Goal: Information Seeking & Learning: Learn about a topic

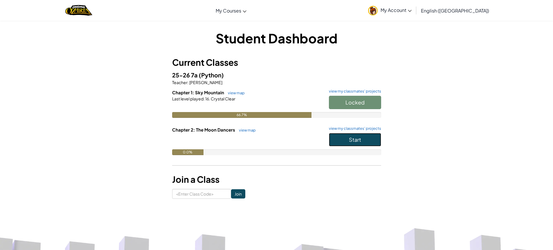
click at [355, 142] on span "Start" at bounding box center [355, 139] width 12 height 7
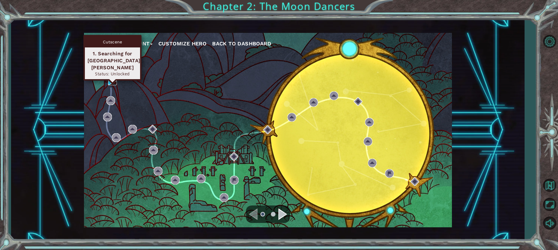
click at [110, 78] on img at bounding box center [112, 80] width 9 height 9
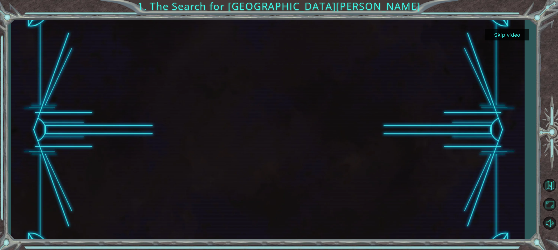
click at [514, 34] on button "Skip video" at bounding box center [507, 34] width 44 height 11
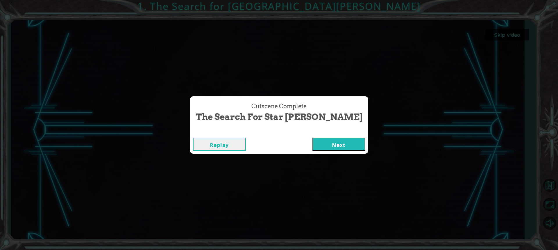
click at [312, 139] on button "Next" at bounding box center [338, 143] width 53 height 13
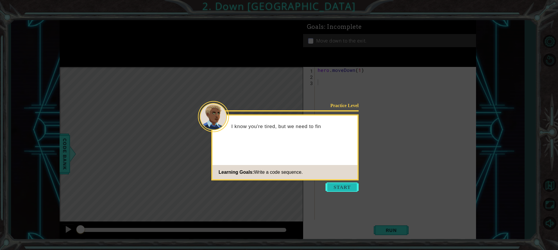
click at [345, 190] on button "Start" at bounding box center [341, 186] width 33 height 9
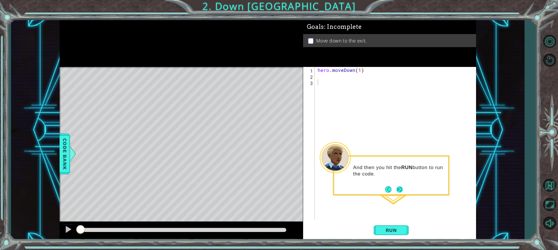
click at [402, 188] on button "Next" at bounding box center [399, 189] width 6 height 6
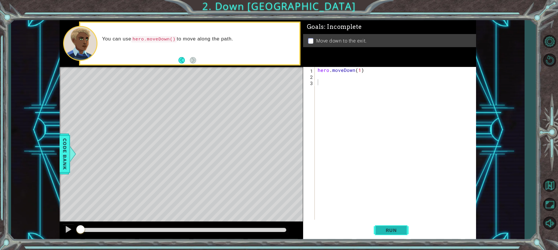
click at [390, 227] on button "Run" at bounding box center [391, 229] width 35 height 17
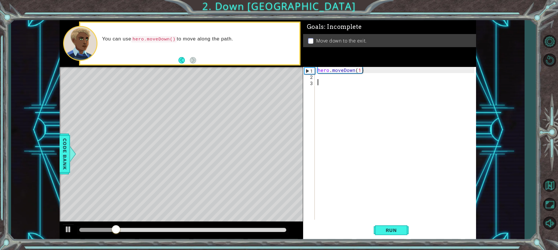
click at [358, 70] on div "hero . moveDown ( 1 )" at bounding box center [396, 149] width 161 height 165
type textarea "hero.moveDown(2)"
click at [397, 235] on button "Run" at bounding box center [391, 229] width 35 height 17
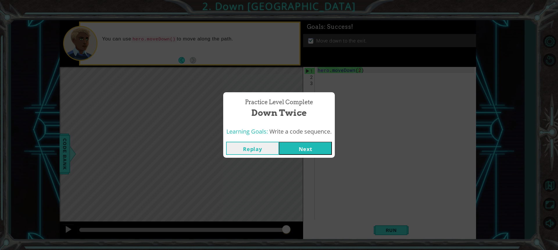
click at [305, 142] on button "Next" at bounding box center [305, 147] width 53 height 13
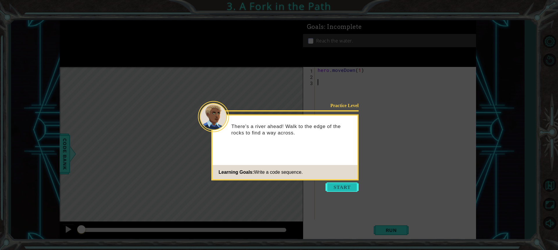
click at [336, 188] on button "Start" at bounding box center [341, 186] width 33 height 9
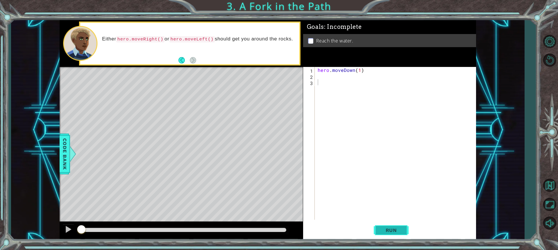
click at [407, 227] on button "Run" at bounding box center [391, 229] width 35 height 17
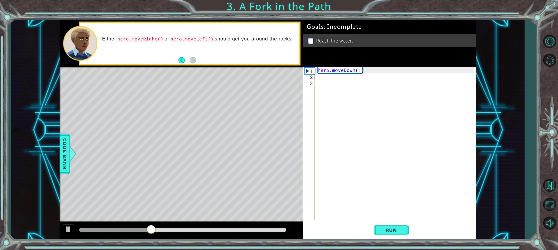
click at [332, 81] on div "hero . moveDown ( 1 )" at bounding box center [396, 149] width 161 height 165
click at [331, 78] on div "hero . moveDown ( 1 )" at bounding box center [396, 149] width 161 height 165
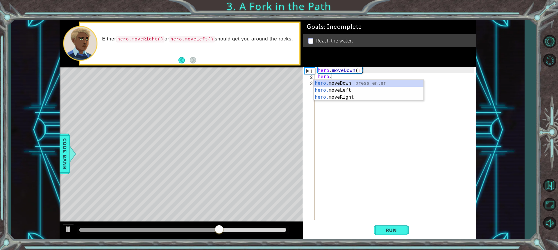
scroll to position [0, 1]
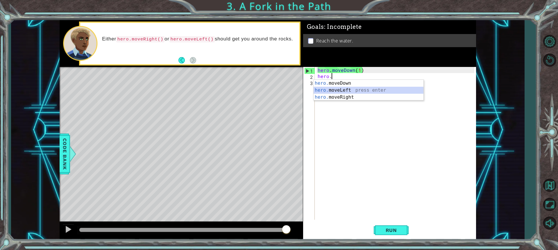
click at [338, 87] on div "hero. moveDown press enter hero. moveLeft press enter hero. moveRight press ent…" at bounding box center [368, 97] width 110 height 35
type textarea "hero.moveLeft(1)"
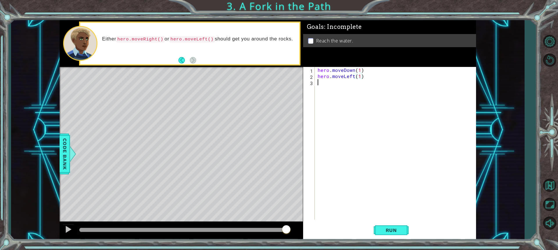
click at [329, 83] on div "hero . moveDown ( 1 ) hero . moveLeft ( 1 )" at bounding box center [396, 149] width 161 height 165
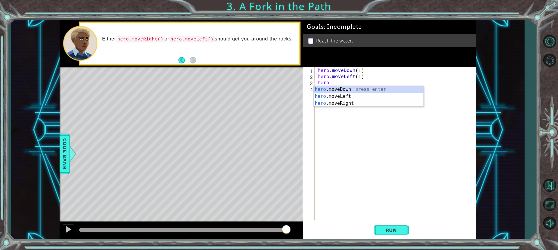
scroll to position [0, 0]
drag, startPoint x: 352, startPoint y: 86, endPoint x: 352, endPoint y: 98, distance: 12.2
click at [352, 89] on div "hero .moveDown press enter hero .moveLeft press enter hero .moveRight press ent…" at bounding box center [368, 103] width 110 height 35
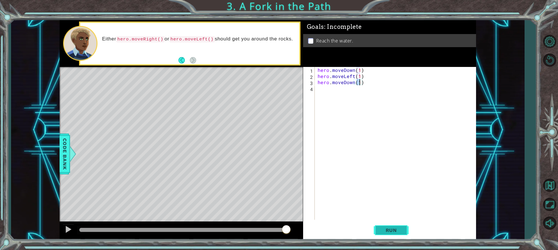
type textarea "hero.moveDown(1)"
click at [398, 228] on span "Run" at bounding box center [391, 230] width 23 height 6
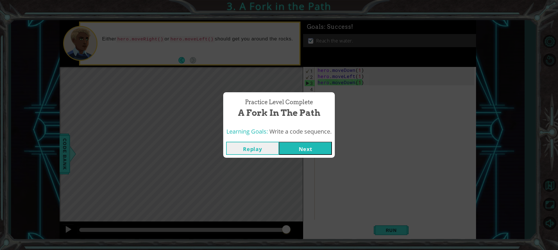
click at [315, 147] on button "Next" at bounding box center [305, 147] width 53 height 13
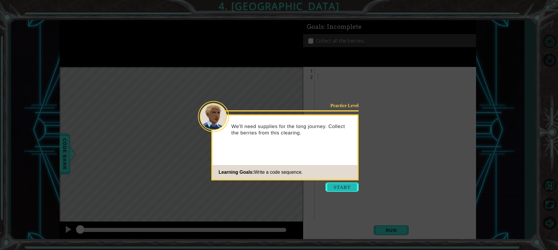
click at [344, 185] on button "Start" at bounding box center [341, 186] width 33 height 9
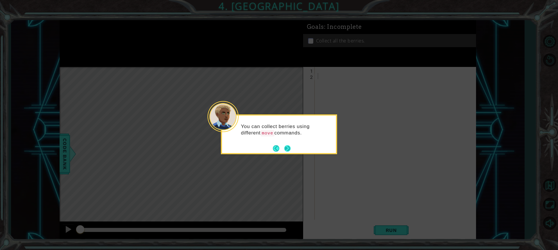
click at [289, 147] on button "Next" at bounding box center [287, 148] width 6 height 6
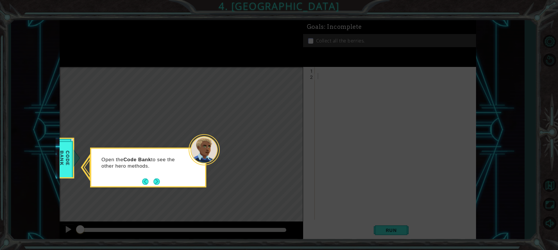
click at [155, 180] on button "Next" at bounding box center [156, 181] width 6 height 6
click at [156, 180] on button "Next" at bounding box center [156, 181] width 6 height 6
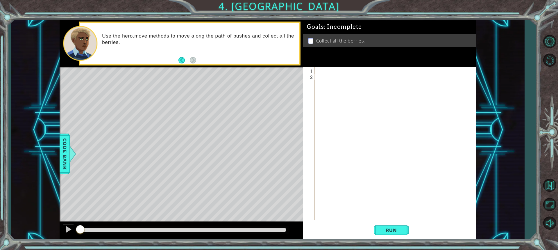
click at [325, 72] on div at bounding box center [396, 149] width 161 height 165
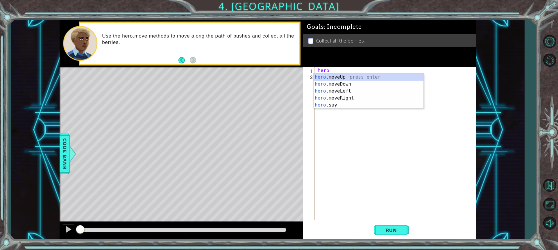
scroll to position [0, 0]
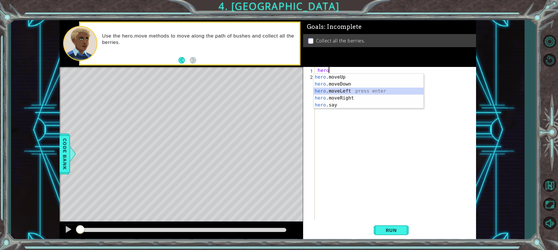
click at [331, 90] on div "hero .moveUp press enter hero .moveDown press enter hero .moveLeft press enter …" at bounding box center [368, 97] width 110 height 49
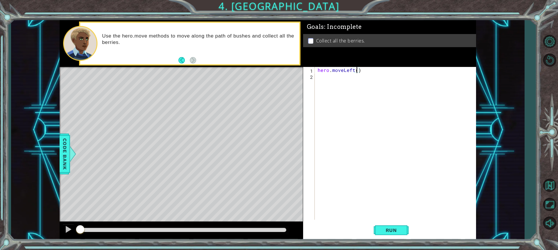
type textarea "hero.moveLeft(2)"
click at [324, 78] on div "hero . moveLeft ( 2 )" at bounding box center [396, 149] width 161 height 165
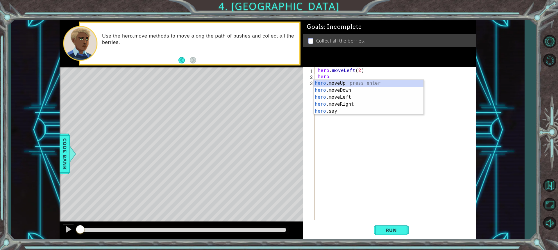
scroll to position [0, 0]
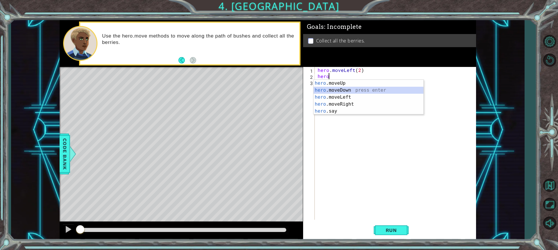
click at [332, 91] on div "hero .moveUp press enter hero .moveDown press enter hero .moveLeft press enter …" at bounding box center [368, 104] width 110 height 49
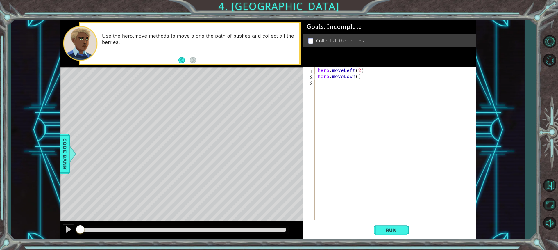
type textarea "hero.moveDown(2)"
click at [327, 83] on div "hero . moveLeft ( 2 ) hero . moveDown ( 2 )" at bounding box center [396, 149] width 161 height 165
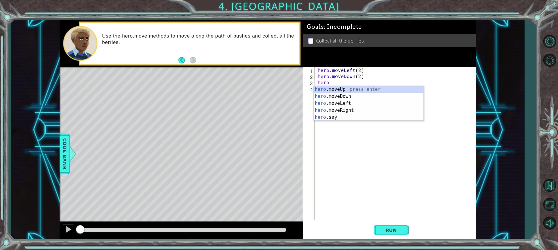
scroll to position [0, 0]
click at [338, 111] on div "hero .moveUp press enter hero .moveDown press enter hero .moveLeft press enter …" at bounding box center [368, 110] width 110 height 49
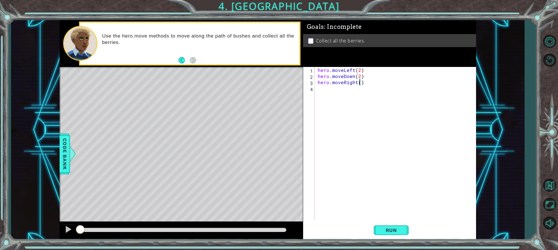
type textarea "hero.moveRight(2)"
click at [360, 92] on div "hero . moveLeft ( 2 ) hero . moveDown ( 2 ) hero . moveRight ( 2 )" at bounding box center [396, 149] width 161 height 165
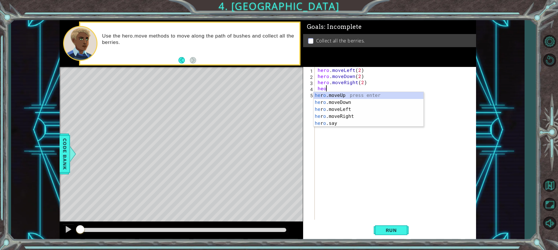
click at [362, 93] on div "he r o .moveUp press enter he r o .moveDown press enter he r o .moveLeft press …" at bounding box center [368, 116] width 110 height 49
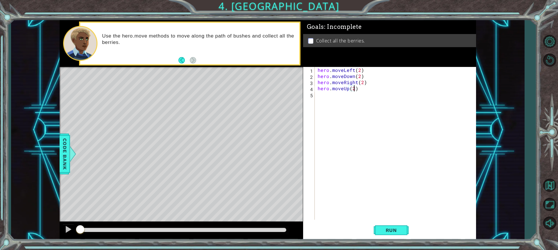
scroll to position [0, 2]
type textarea "hero.moveUp(2)"
click at [383, 223] on button "Run" at bounding box center [391, 229] width 35 height 17
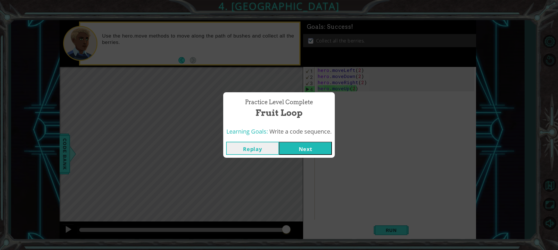
click at [321, 150] on button "Next" at bounding box center [305, 147] width 53 height 13
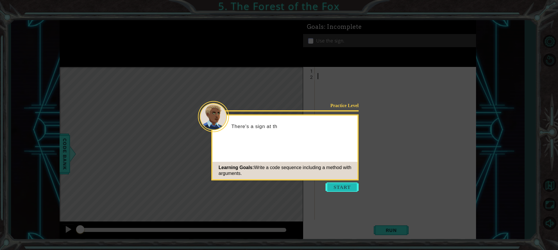
click at [333, 187] on button "Start" at bounding box center [341, 186] width 33 height 9
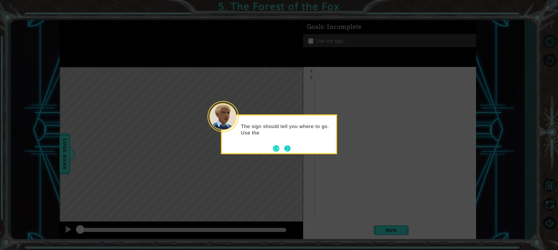
click at [284, 149] on button "Next" at bounding box center [287, 148] width 6 height 6
click at [287, 149] on button "Next" at bounding box center [287, 148] width 6 height 6
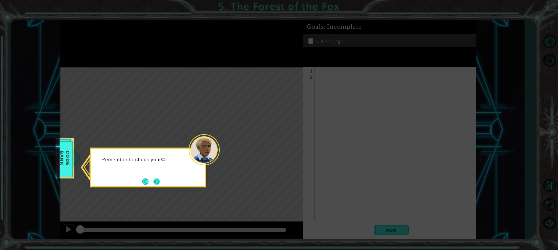
click at [159, 181] on button "Next" at bounding box center [156, 181] width 6 height 6
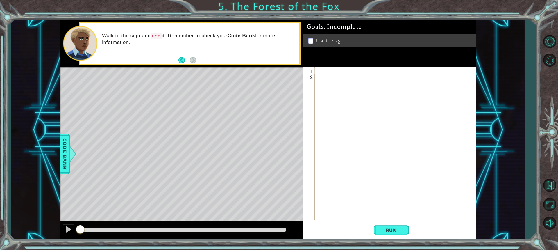
click at [328, 72] on div at bounding box center [396, 149] width 161 height 165
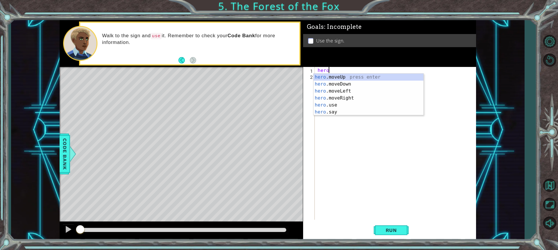
scroll to position [0, 0]
click at [347, 98] on div "hero .moveUp press enter hero .moveDown press enter hero .moveLeft press enter …" at bounding box center [368, 101] width 110 height 56
type textarea "hero.moveRight(1)"
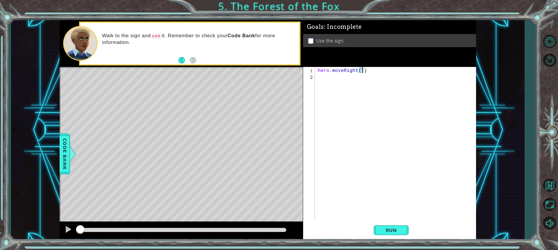
click at [321, 77] on div "hero . moveRight ( 1 )" at bounding box center [396, 149] width 161 height 165
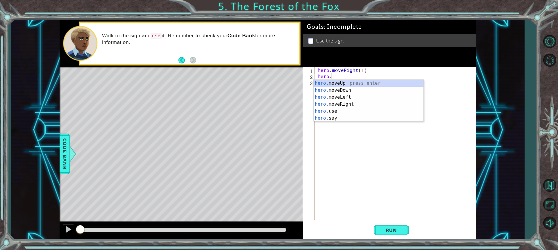
scroll to position [0, 1]
click at [342, 83] on div "hero.m oveUp press enter hero.m oveDown press enter hero.m oveLeft press enter …" at bounding box center [368, 101] width 110 height 42
type textarea "hero.moveUp(1)"
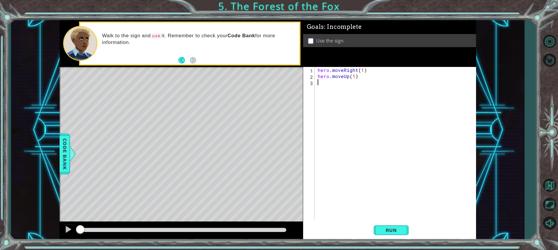
click at [340, 83] on div "hero . moveRight ( 1 ) hero . moveUp ( 1 )" at bounding box center [396, 149] width 161 height 165
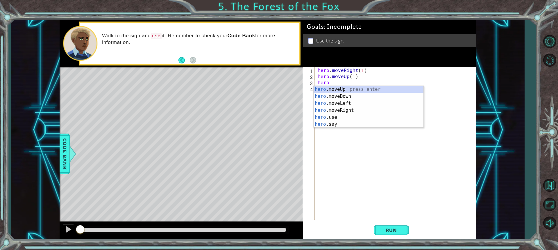
scroll to position [0, 0]
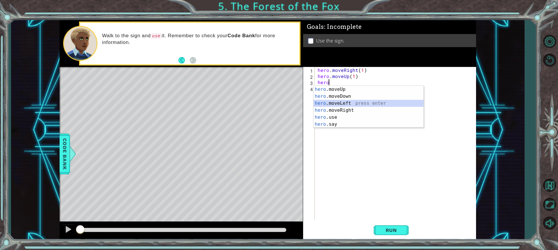
click at [338, 101] on div "hero .moveUp press enter hero .moveDown press enter hero .moveLeft press enter …" at bounding box center [368, 114] width 110 height 56
type textarea "hero.moveLeft(1)"
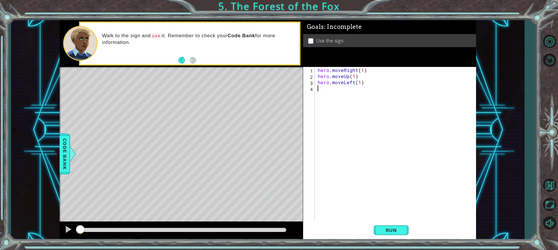
click at [340, 91] on div "hero . moveRight ( 1 ) hero . moveUp ( 1 ) hero . moveLeft ( 1 )" at bounding box center [396, 149] width 161 height 165
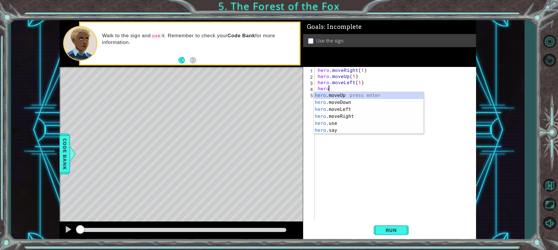
scroll to position [0, 1]
click at [336, 95] on div "hero.m oveUp press enter hero.m oveDown press enter hero.m oveLeft press enter …" at bounding box center [368, 113] width 110 height 42
type textarea "hero.moveUp(1)"
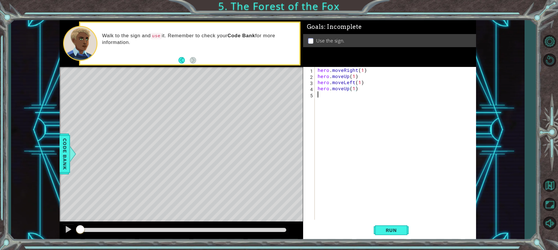
click at [313, 93] on div "5" at bounding box center [309, 95] width 10 height 6
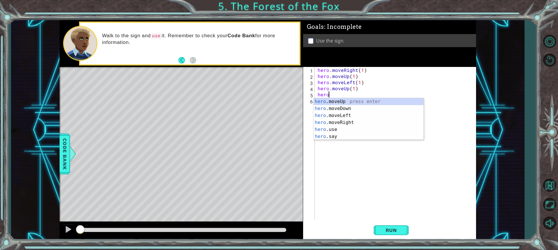
scroll to position [0, 0]
click at [327, 120] on div "hero .moveUp press enter hero .moveDown press enter hero .moveLeft press enter …" at bounding box center [368, 126] width 110 height 56
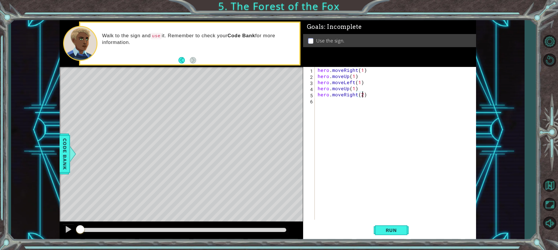
scroll to position [0, 3]
type textarea "hero.moveRight(2)"
click at [384, 233] on button "Run" at bounding box center [391, 229] width 35 height 17
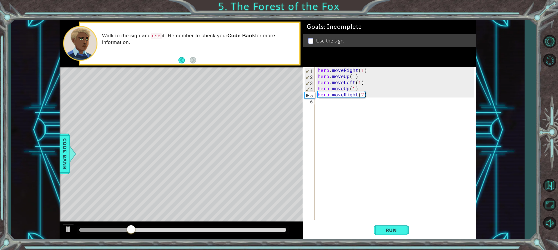
click at [328, 106] on div "hero . moveRight ( 1 ) hero . moveUp ( 1 ) hero . moveLeft ( 1 ) hero . moveUp …" at bounding box center [396, 149] width 161 height 165
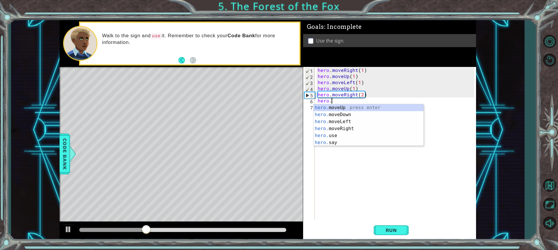
scroll to position [0, 1]
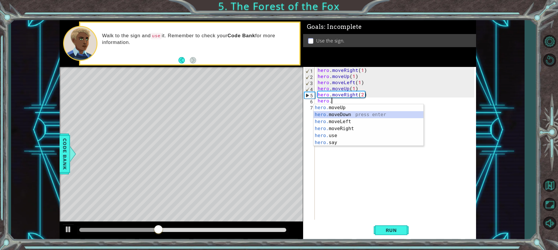
click at [337, 114] on div "hero. moveUp press enter hero. moveDown press enter hero. moveLeft press enter …" at bounding box center [368, 132] width 110 height 56
type textarea "hero.moveDown(1)"
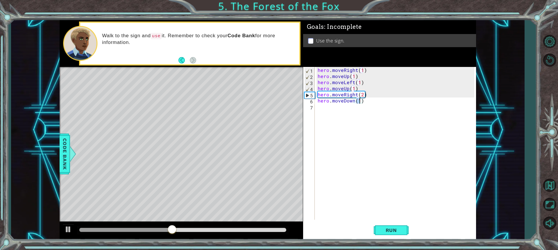
click at [335, 114] on div "hero . moveRight ( 1 ) hero . moveUp ( 1 ) hero . moveLeft ( 1 ) hero . moveUp …" at bounding box center [396, 149] width 161 height 165
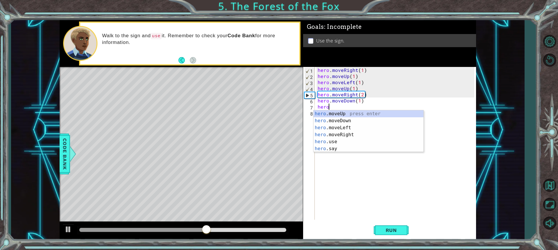
scroll to position [0, 0]
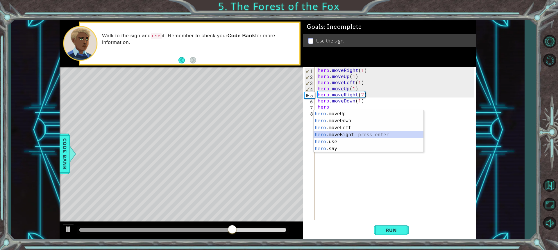
click at [334, 133] on div "hero .moveUp press enter hero .moveDown press enter hero .moveLeft press enter …" at bounding box center [368, 138] width 110 height 56
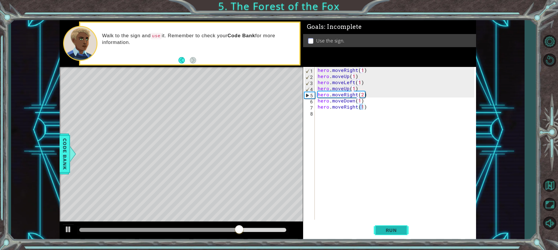
click at [385, 230] on span "Run" at bounding box center [391, 230] width 23 height 6
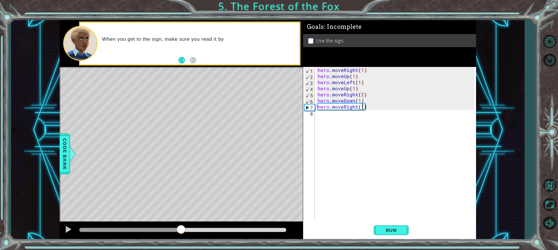
drag, startPoint x: 92, startPoint y: 229, endPoint x: 182, endPoint y: 238, distance: 89.7
click at [182, 238] on div at bounding box center [181, 230] width 243 height 19
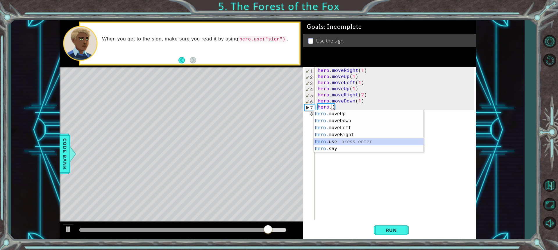
click at [336, 143] on div "hero. moveUp press enter hero. moveDown press enter hero. moveLeft press enter …" at bounding box center [368, 138] width 110 height 56
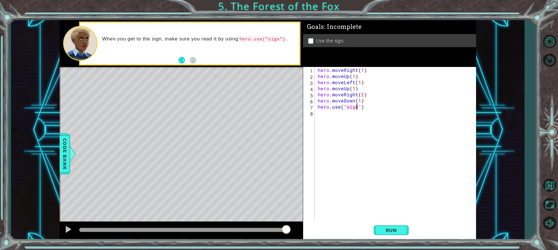
scroll to position [0, 2]
type textarea "hero.use("sign")"
click at [390, 228] on span "Run" at bounding box center [391, 230] width 23 height 6
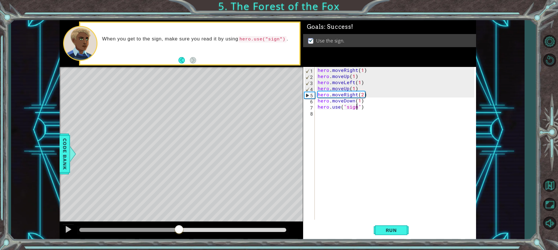
click at [180, 229] on div at bounding box center [182, 229] width 207 height 4
click at [65, 232] on div at bounding box center [68, 229] width 8 height 8
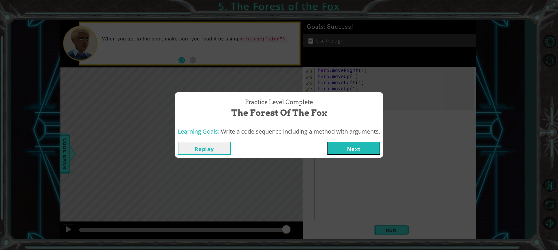
click at [355, 150] on button "Next" at bounding box center [353, 147] width 53 height 13
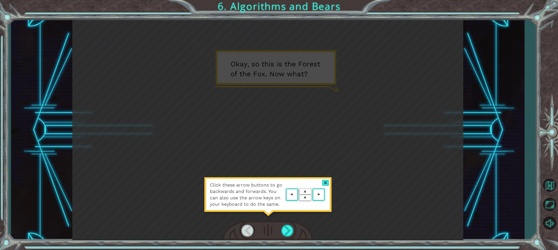
click at [326, 180] on div at bounding box center [325, 183] width 7 height 6
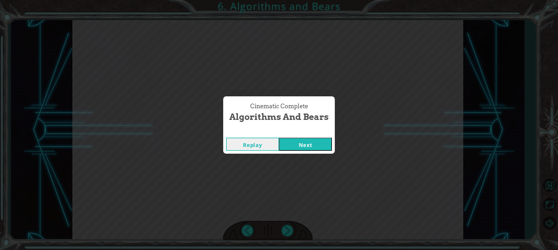
click at [316, 140] on button "Next" at bounding box center [305, 143] width 53 height 13
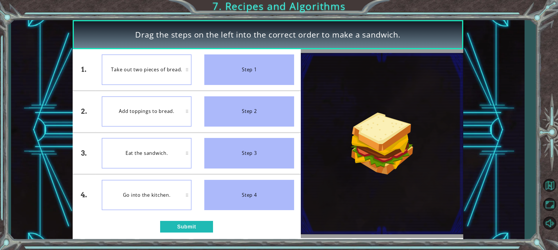
drag, startPoint x: 247, startPoint y: 67, endPoint x: 172, endPoint y: 102, distance: 82.7
click at [173, 102] on div "1. 2. 3. 4. Take out two pieces of bread. Add toppings to bread. Eat the sandwi…" at bounding box center [187, 132] width 228 height 166
click at [162, 106] on div "Add toppings to bread." at bounding box center [147, 111] width 90 height 31
click at [237, 76] on div "Step 1" at bounding box center [249, 69] width 90 height 31
click at [186, 109] on div "Add toppings to bread." at bounding box center [147, 111] width 90 height 31
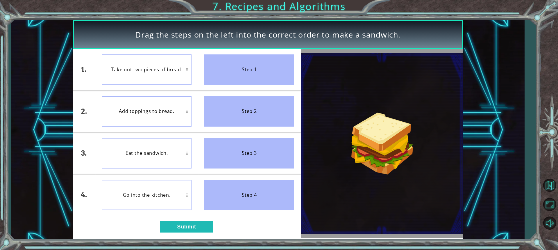
click at [217, 84] on div "Step 1" at bounding box center [249, 69] width 90 height 31
click at [186, 230] on button "Submit" at bounding box center [186, 226] width 53 height 12
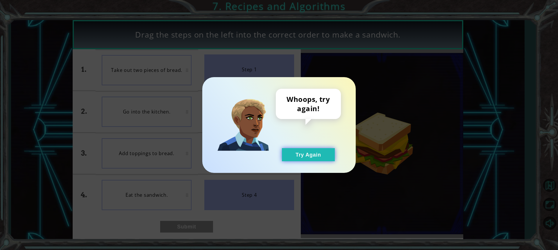
click at [286, 155] on button "Try Again" at bounding box center [308, 154] width 53 height 13
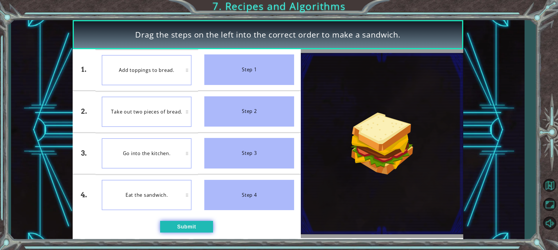
click at [178, 225] on button "Submit" at bounding box center [186, 226] width 53 height 12
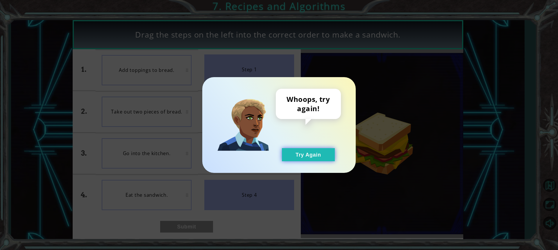
click at [286, 151] on button "Try Again" at bounding box center [308, 154] width 53 height 13
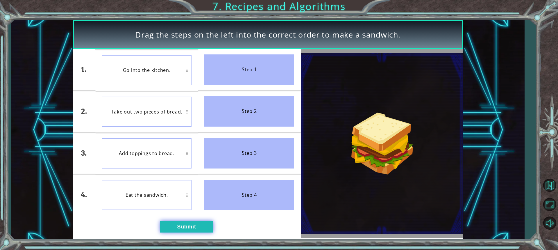
click at [174, 222] on button "Submit" at bounding box center [186, 226] width 53 height 12
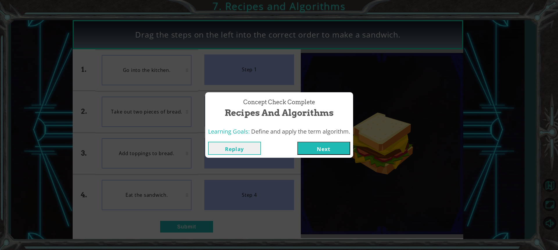
click at [306, 149] on button "Next" at bounding box center [323, 147] width 53 height 13
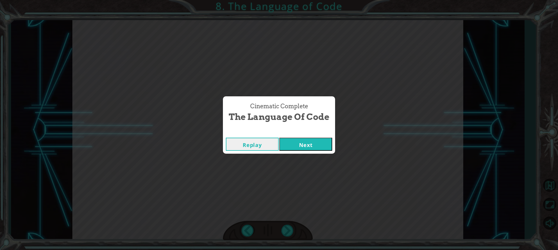
click at [323, 148] on button "Next" at bounding box center [305, 143] width 53 height 13
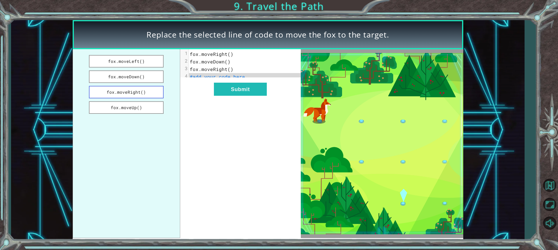
click at [121, 93] on button "fox.moveRight()" at bounding box center [126, 92] width 75 height 12
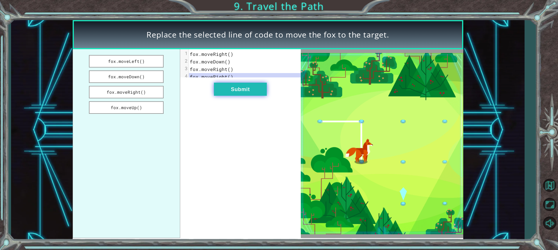
click at [226, 91] on button "Submit" at bounding box center [240, 88] width 53 height 13
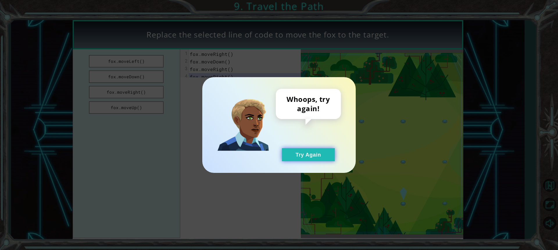
click at [314, 156] on button "Try Again" at bounding box center [308, 154] width 53 height 13
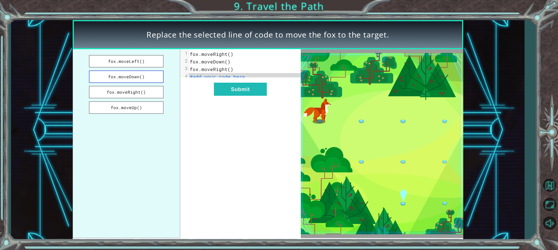
click at [125, 79] on button "fox.moveDown()" at bounding box center [126, 76] width 75 height 12
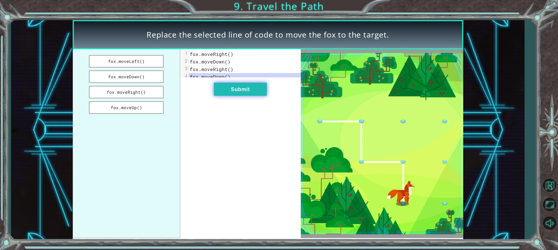
click at [228, 96] on button "Submit" at bounding box center [240, 88] width 53 height 13
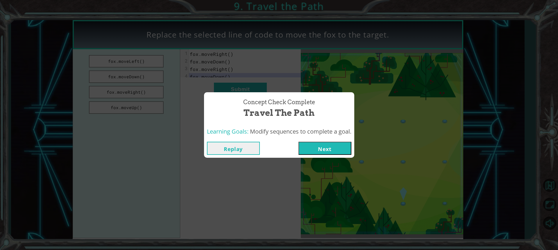
click at [342, 149] on button "Next" at bounding box center [324, 147] width 53 height 13
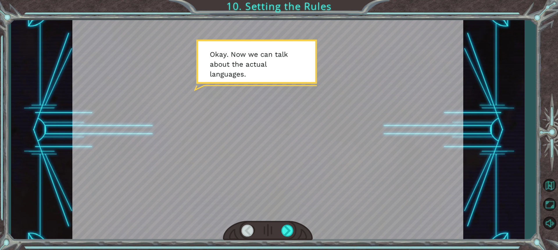
click at [290, 222] on div at bounding box center [268, 230] width 90 height 20
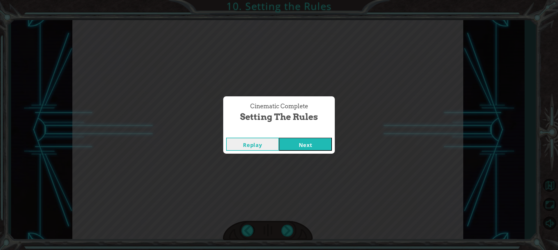
click at [293, 146] on button "Next" at bounding box center [305, 143] width 53 height 13
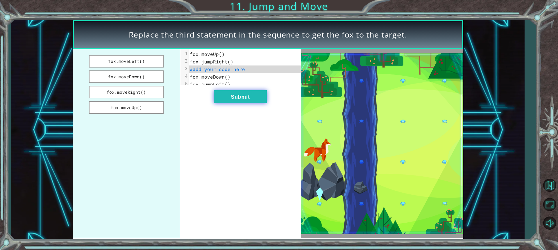
click at [242, 102] on button "Submit" at bounding box center [240, 96] width 53 height 13
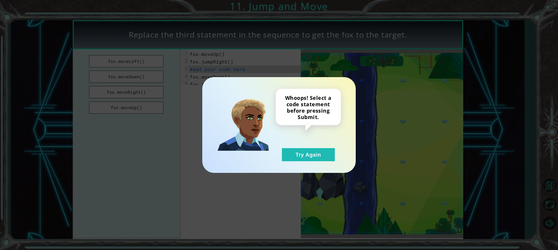
click at [302, 163] on div "Whoops! Select a code statement before pressing Submit. Try Again" at bounding box center [278, 125] width 153 height 96
click at [296, 153] on button "Try Again" at bounding box center [308, 154] width 53 height 13
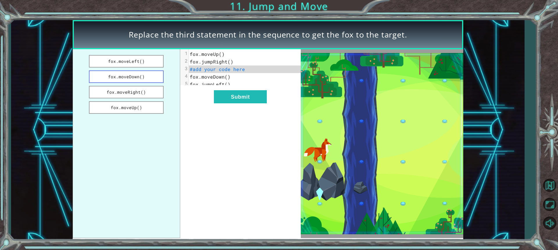
click at [131, 76] on button "fox.moveDown()" at bounding box center [126, 76] width 75 height 12
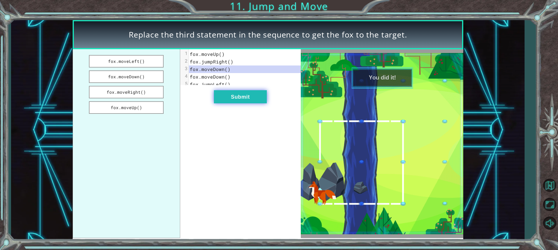
click at [225, 99] on button "Submit" at bounding box center [240, 96] width 53 height 13
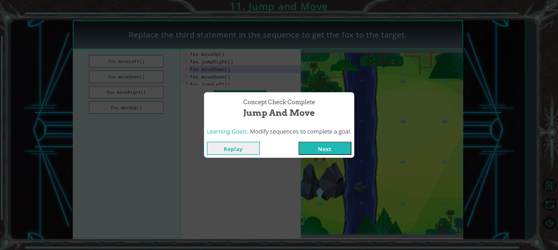
click at [311, 153] on button "Next" at bounding box center [324, 147] width 53 height 13
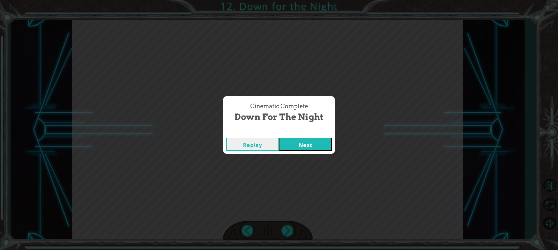
click at [288, 144] on button "Next" at bounding box center [305, 143] width 53 height 13
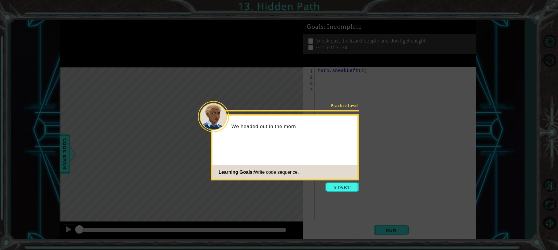
click at [328, 191] on button "Start" at bounding box center [341, 186] width 33 height 9
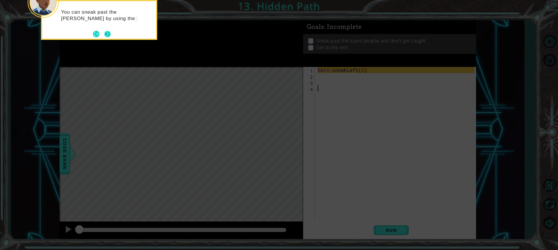
click at [108, 35] on button "Next" at bounding box center [107, 34] width 6 height 6
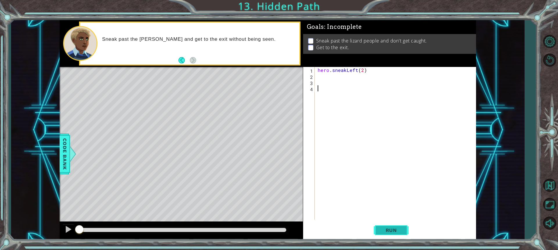
click at [390, 232] on span "Run" at bounding box center [391, 230] width 23 height 6
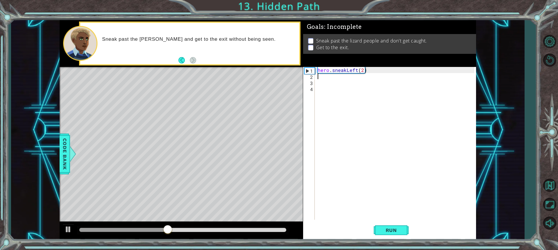
click at [340, 76] on div "hero . sneakLeft ( 2 )" at bounding box center [396, 149] width 161 height 165
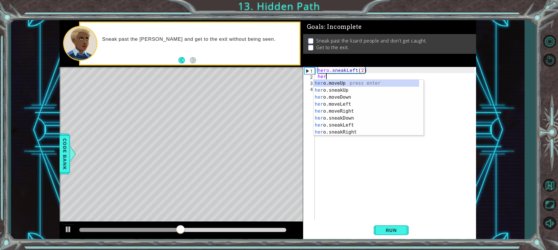
scroll to position [0, 0]
click at [347, 87] on div "hero .moveUp press enter hero .sneakUp press enter hero .moveDown press enter h…" at bounding box center [365, 115] width 105 height 70
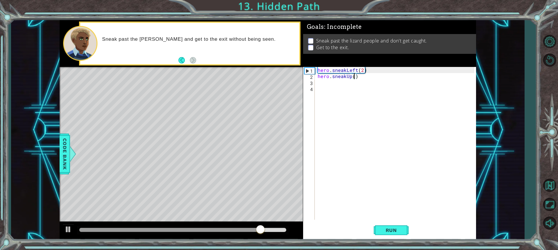
type textarea "hero.sneakUp(2)"
click at [344, 87] on div "hero . sneakLeft ( 2 ) hero . sneakUp ( 2 )" at bounding box center [396, 149] width 161 height 165
click at [344, 85] on div "hero . sneakLeft ( 2 ) hero . sneakUp ( 2 )" at bounding box center [396, 149] width 161 height 165
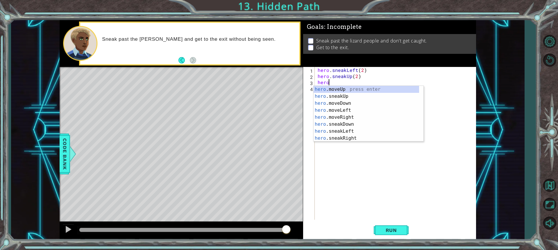
scroll to position [0, 0]
click at [355, 135] on div "hero .moveUp press enter hero .sneakUp press enter hero .moveDown press enter h…" at bounding box center [365, 121] width 105 height 70
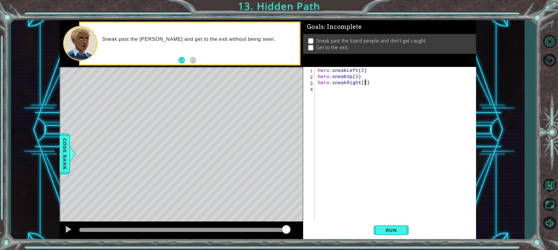
scroll to position [0, 3]
type textarea "hero.sneakRight(2)"
click at [392, 228] on span "Run" at bounding box center [391, 230] width 23 height 6
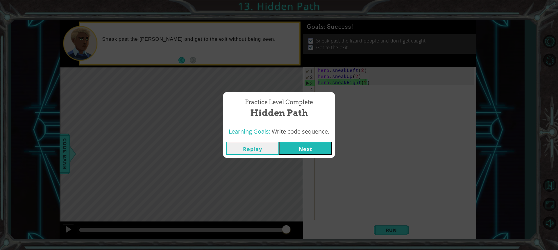
click at [388, 231] on div "Practice Level Complete Hidden Path Learning Goals: Write code sequence. Replay…" at bounding box center [279, 125] width 558 height 250
click at [319, 145] on button "Next" at bounding box center [305, 147] width 53 height 13
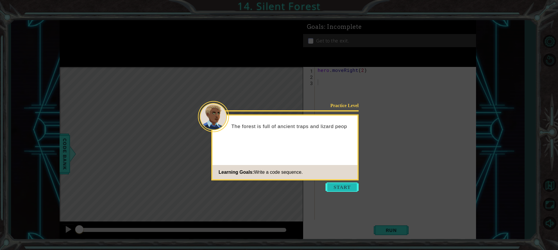
click at [339, 184] on button "Start" at bounding box center [341, 186] width 33 height 9
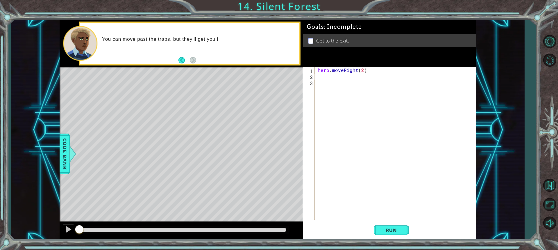
click at [320, 76] on div "hero . moveRight ( 2 )" at bounding box center [396, 149] width 161 height 165
click at [393, 228] on span "Run" at bounding box center [391, 230] width 23 height 6
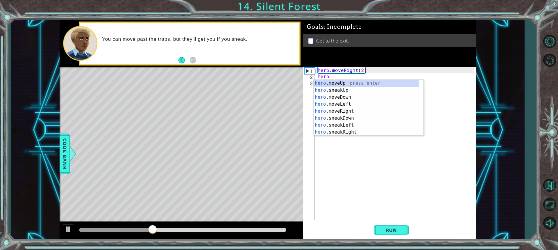
scroll to position [0, 0]
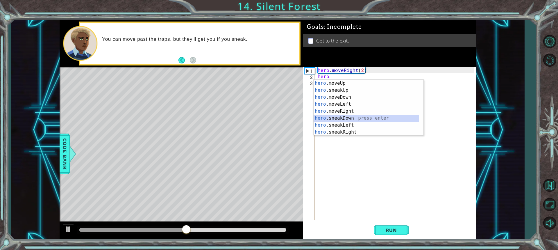
click at [340, 118] on div "hero .moveUp press enter hero .sneakUp press enter hero .moveDown press enter h…" at bounding box center [365, 115] width 105 height 70
type textarea "hero.sneakDown(1)"
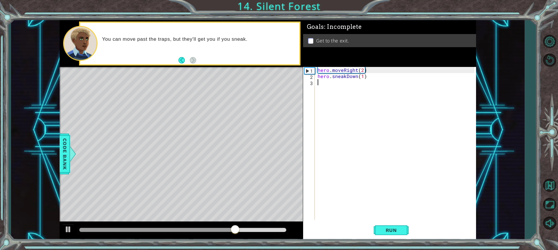
click at [331, 86] on div "hero . moveRight ( 2 ) hero . sneakDown ( 1 )" at bounding box center [396, 149] width 161 height 165
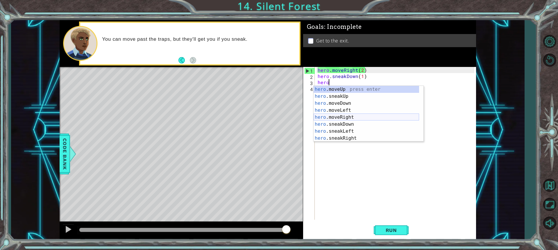
click at [345, 118] on div "hero .moveUp press enter hero .sneakUp press enter hero .moveDown press enter h…" at bounding box center [365, 121] width 105 height 70
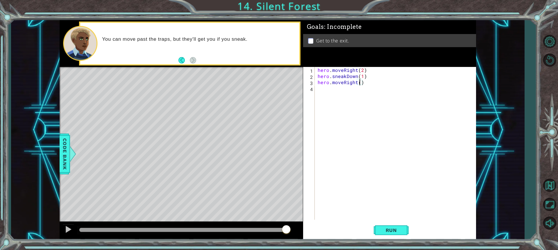
type textarea "hero.moveRight(2)"
click at [330, 94] on div "hero . moveRight ( 2 ) hero . sneakDown ( 1 ) hero . moveRight ( 2 )" at bounding box center [396, 149] width 161 height 165
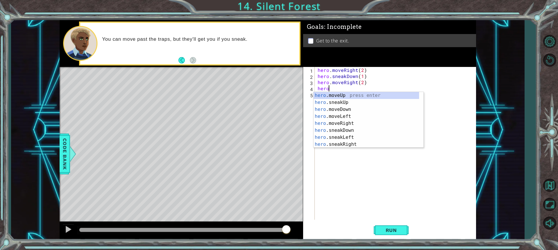
scroll to position [0, 0]
click at [351, 93] on div "hero .moveUp press enter hero .sneakUp press enter hero .moveDown press enter h…" at bounding box center [365, 127] width 105 height 70
type textarea "hero.moveUp(1)"
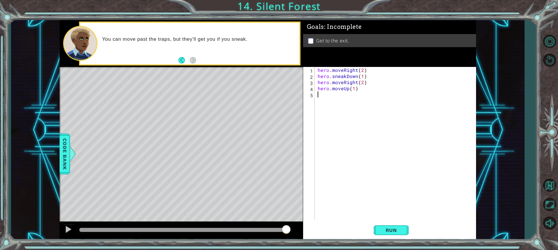
click at [345, 99] on div "hero . moveRight ( 2 ) hero . sneakDown ( 1 ) hero . moveRight ( 2 ) hero . mov…" at bounding box center [396, 149] width 161 height 165
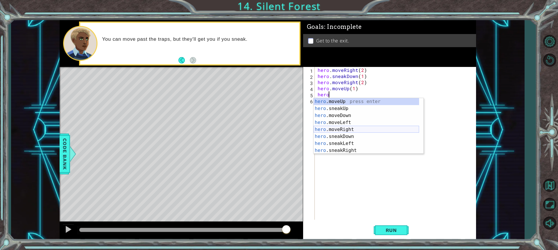
click at [342, 127] on div "hero .moveUp press enter hero .sneakUp press enter hero .moveDown press enter h…" at bounding box center [365, 133] width 105 height 70
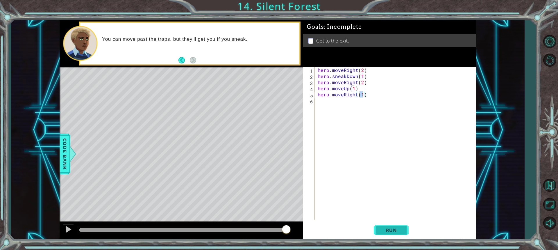
click at [380, 229] on span "Run" at bounding box center [391, 230] width 23 height 6
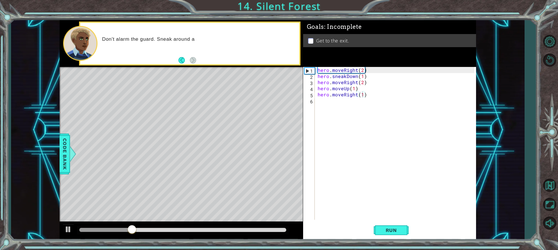
drag, startPoint x: 107, startPoint y: 226, endPoint x: 175, endPoint y: 245, distance: 70.6
click at [175, 245] on div "1 ההההההההההההההההההההההההההההההההההההההההההההההההההההההההההההההההההההההההההההה…" at bounding box center [279, 125] width 558 height 250
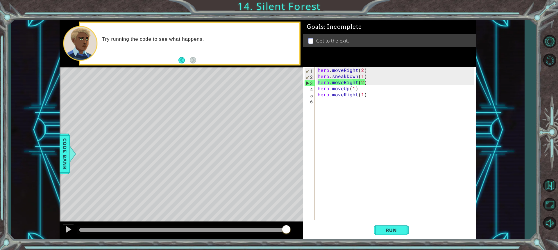
click at [343, 81] on div "hero . moveRight ( 2 ) hero . sneakDown ( 1 ) hero . moveRight ( 2 ) hero . mov…" at bounding box center [396, 149] width 161 height 165
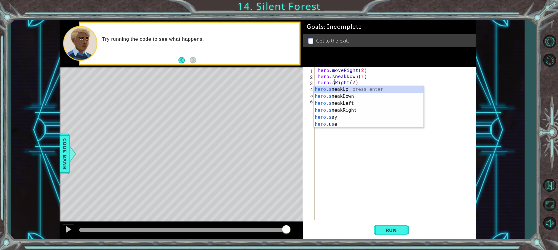
scroll to position [0, 1]
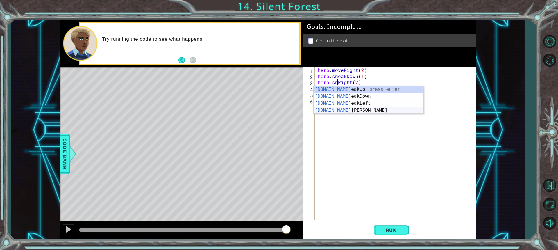
click at [349, 111] on div "[DOMAIN_NAME] eakUp press enter [DOMAIN_NAME] eakDown press enter [DOMAIN_NAME]…" at bounding box center [368, 107] width 110 height 42
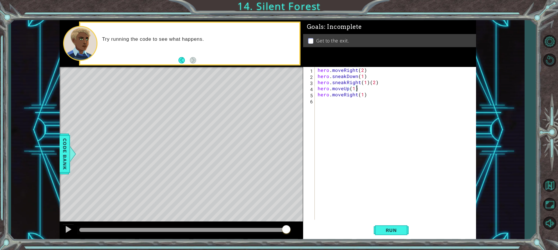
click at [368, 87] on div "hero . moveRight ( 2 ) hero . sneakDown ( 1 ) hero . sneakRight ( 1 ) ( 2 ) her…" at bounding box center [396, 149] width 161 height 165
click at [368, 82] on div "hero . moveRight ( 2 ) hero . sneakDown ( 1 ) hero . sneakRight ( 1 ) ( 2 ) her…" at bounding box center [396, 149] width 161 height 165
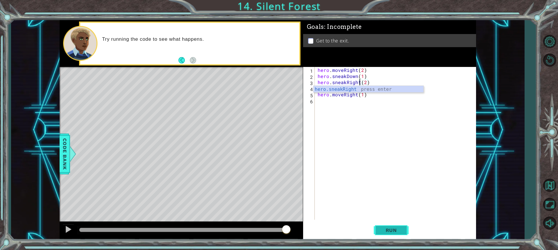
type textarea "hero.sneakRight(2)"
click at [394, 229] on span "Run" at bounding box center [391, 230] width 23 height 6
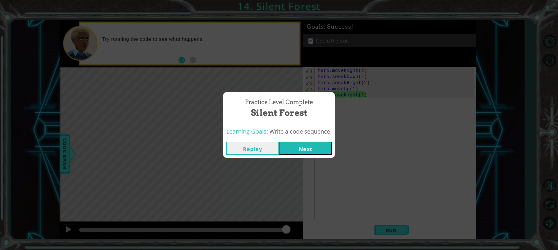
click at [315, 147] on button "Next" at bounding box center [305, 147] width 53 height 13
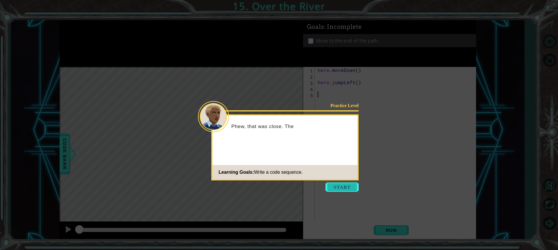
click at [341, 183] on button "Start" at bounding box center [341, 186] width 33 height 9
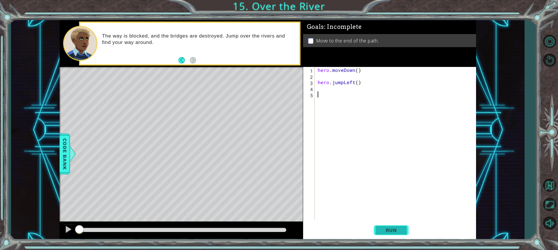
click at [390, 232] on span "Run" at bounding box center [391, 230] width 23 height 6
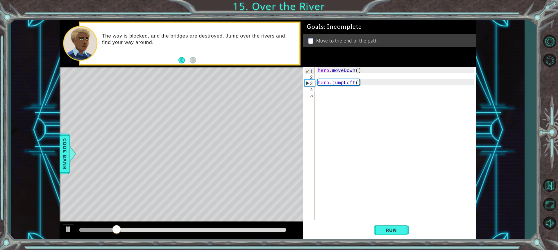
click at [328, 91] on div "hero . moveDown ( ) hero . jumpLeft ( )" at bounding box center [396, 149] width 161 height 165
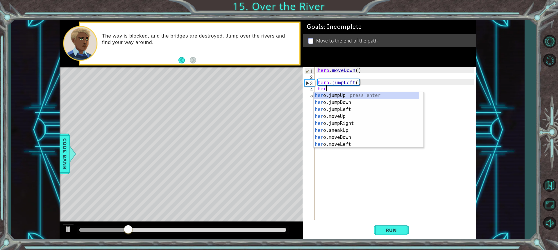
scroll to position [0, 0]
type textarea "hero."
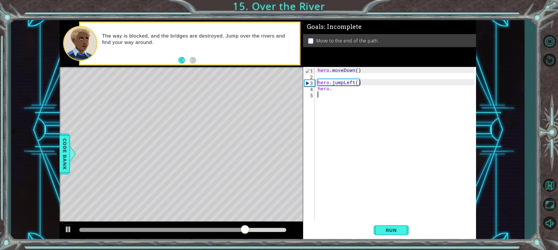
click at [337, 148] on div "hero . moveDown ( ) hero . jumpLeft ( ) hero ." at bounding box center [396, 149] width 161 height 165
click at [338, 91] on div "hero . moveDown ( ) hero . jumpLeft ( ) hero ." at bounding box center [396, 149] width 161 height 165
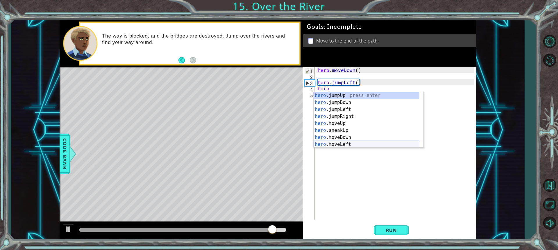
click at [345, 141] on div "hero .jumpUp press enter hero .jumpDown press enter hero .jumpLeft press enter …" at bounding box center [365, 127] width 105 height 70
type textarea "hero.moveLeft(1)"
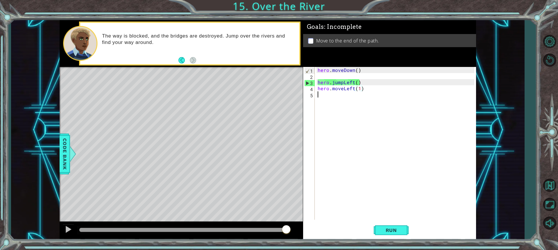
click at [336, 97] on div "hero . moveDown ( ) hero . jumpLeft ( ) hero . moveLeft ( 1 )" at bounding box center [396, 149] width 161 height 165
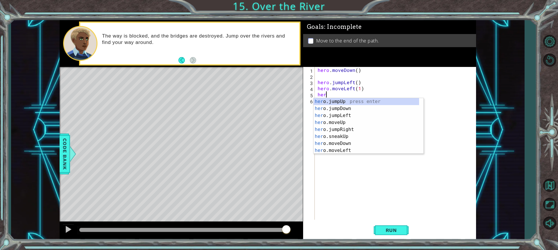
type textarea "hero"
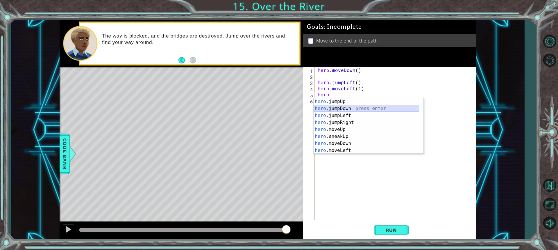
click at [348, 106] on div "hero .jumpUp press enter hero .jumpDown press enter hero .jumpLeft press enter …" at bounding box center [365, 133] width 105 height 70
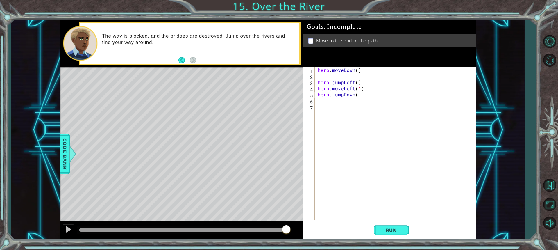
click at [356, 94] on div "hero . moveDown ( ) hero . jumpLeft ( ) hero . moveLeft ( 1 ) hero . jumpDown (…" at bounding box center [396, 149] width 161 height 165
type textarea "hero.jumpDown(1)"
click at [324, 105] on div "hero . moveDown ( ) hero . jumpLeft ( ) hero . moveLeft ( 1 ) hero . jumpDown (…" at bounding box center [396, 149] width 161 height 165
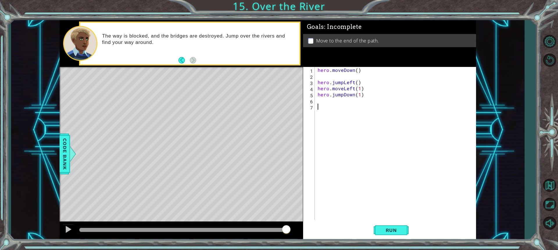
click at [324, 102] on div "hero . moveDown ( ) hero . jumpLeft ( ) hero . moveLeft ( 1 ) hero . jumpDown (…" at bounding box center [396, 149] width 161 height 165
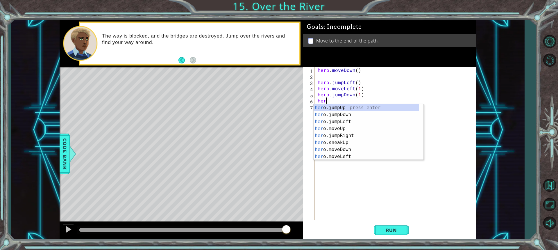
type textarea "hero"
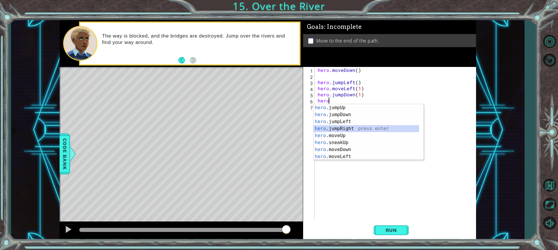
click at [333, 130] on div "hero .jumpUp press enter hero .jumpDown press enter hero .jumpLeft press enter …" at bounding box center [365, 139] width 105 height 70
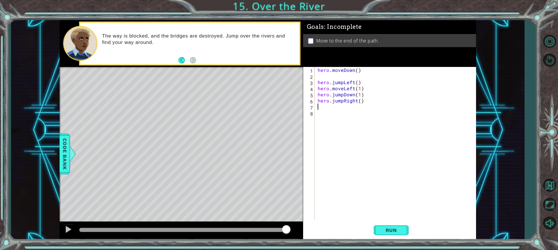
click at [359, 101] on div "hero . moveDown ( ) hero . jumpLeft ( ) hero . moveLeft ( 1 ) hero . jumpDown (…" at bounding box center [396, 149] width 161 height 165
type textarea "hero.jumpRight(1)"
click at [392, 228] on span "Run" at bounding box center [391, 230] width 23 height 6
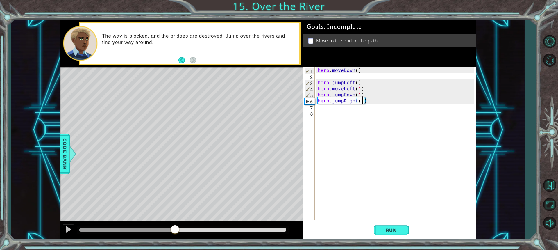
drag, startPoint x: 88, startPoint y: 230, endPoint x: 175, endPoint y: 223, distance: 86.8
click at [175, 223] on div at bounding box center [181, 230] width 243 height 19
click at [322, 108] on div "hero . moveDown ( ) hero . jumpLeft ( ) hero . moveLeft ( 1 ) hero . jumpDown (…" at bounding box center [396, 149] width 161 height 165
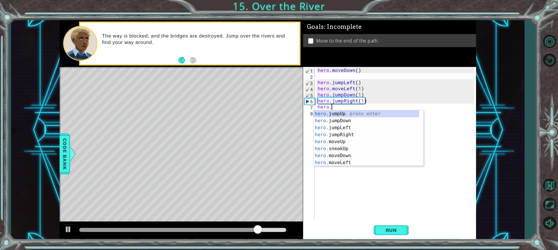
scroll to position [0, 1]
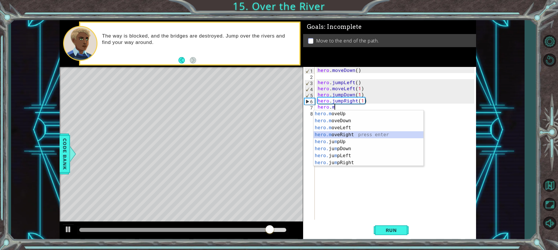
click at [342, 134] on div "hero.m oveUp press enter hero.m oveDown press enter hero.m oveLeft press enter …" at bounding box center [368, 145] width 110 height 70
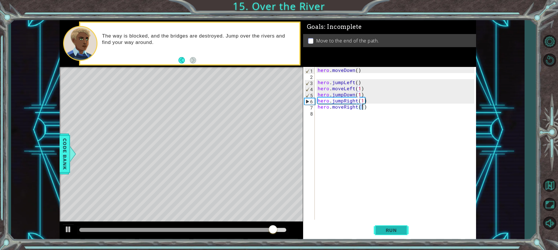
type textarea "hero.moveRight(1)"
click at [388, 235] on button "Run" at bounding box center [391, 229] width 35 height 17
drag, startPoint x: 122, startPoint y: 232, endPoint x: 215, endPoint y: 236, distance: 93.0
click at [215, 236] on div at bounding box center [181, 230] width 243 height 19
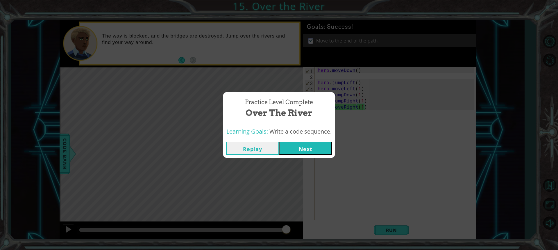
click at [314, 147] on button "Next" at bounding box center [305, 147] width 53 height 13
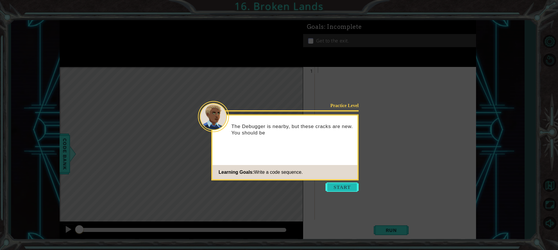
click at [350, 184] on button "Start" at bounding box center [341, 186] width 33 height 9
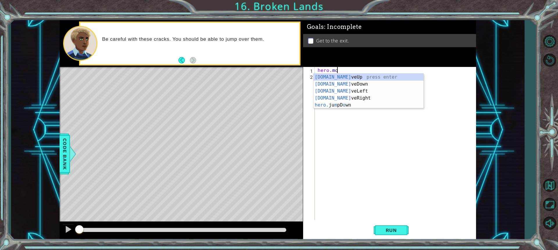
scroll to position [0, 1]
click at [342, 96] on div "[DOMAIN_NAME] veUp press enter [DOMAIN_NAME] veDown press enter [DOMAIN_NAME] v…" at bounding box center [368, 97] width 110 height 49
type textarea "hero.moveRight(1)"
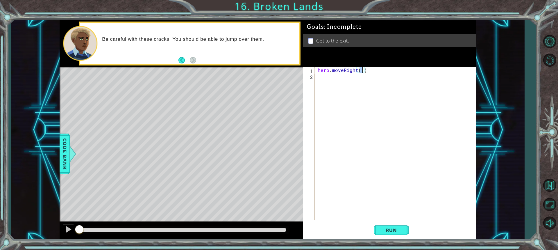
click at [343, 77] on div "hero . moveRight ( 1 )" at bounding box center [396, 149] width 161 height 165
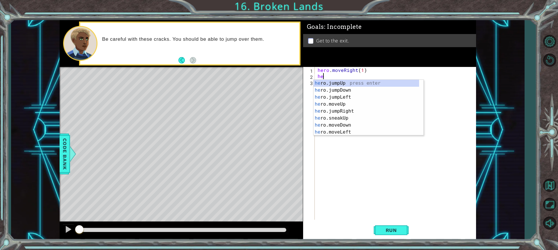
type textarea "hero"
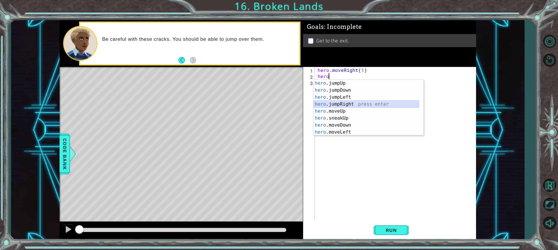
click at [342, 105] on div "hero .jumpUp press enter hero .jumpDown press enter hero .jumpLeft press enter …" at bounding box center [365, 115] width 105 height 70
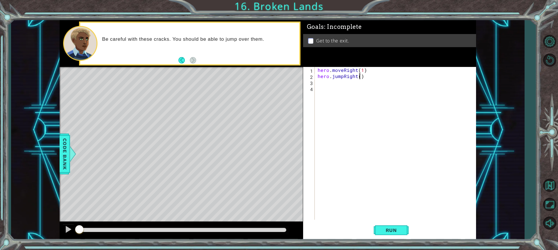
click at [359, 75] on div "hero . moveRight ( 1 ) hero . jumpRight ( )" at bounding box center [396, 149] width 161 height 165
type textarea "hero.jumpRight(1)"
click at [333, 84] on div "hero . moveRight ( 1 ) hero . jumpRight ( 1 )" at bounding box center [396, 149] width 161 height 165
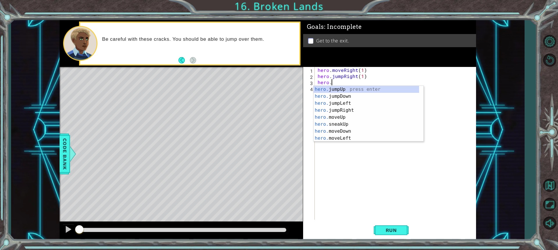
scroll to position [0, 1]
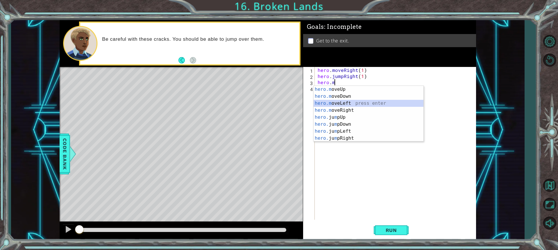
click at [340, 106] on div "hero.m oveUp press enter hero.m oveDown press enter hero.m oveLeft press enter …" at bounding box center [368, 121] width 110 height 70
type textarea "hero.moveLeft(1)"
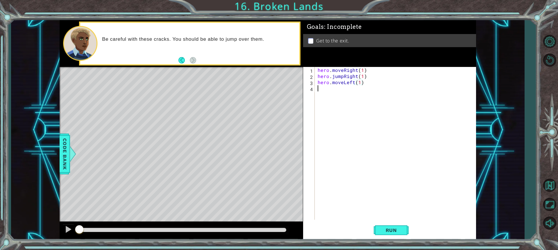
click at [331, 87] on div "hero . moveRight ( 1 ) hero . jumpRight ( 1 ) hero . moveLeft ( 1 )" at bounding box center [396, 149] width 161 height 165
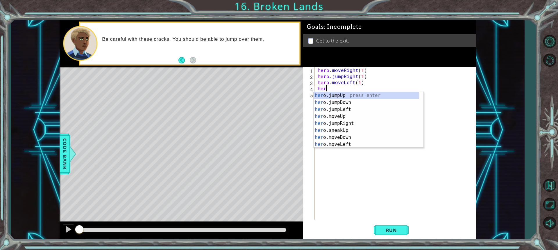
scroll to position [0, 0]
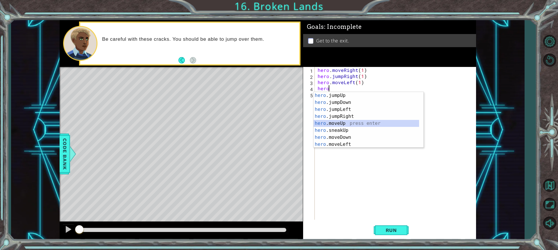
click at [340, 122] on div "hero .jumpUp press enter hero .jumpDown press enter hero .jumpLeft press enter …" at bounding box center [365, 127] width 105 height 70
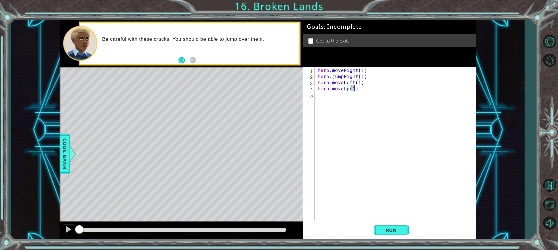
click at [342, 88] on div "hero . moveRight ( 1 ) hero . jumpRight ( 1 ) hero . moveLeft ( 1 ) hero . move…" at bounding box center [396, 149] width 161 height 165
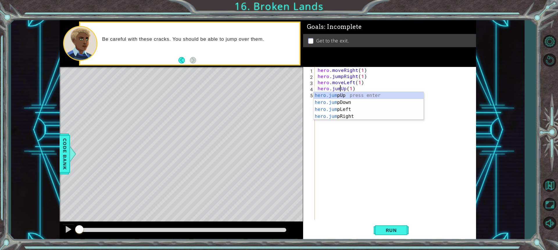
type textarea "hero.jumpUp(1)"
click at [338, 145] on div "hero . moveRight ( 1 ) hero . jumpRight ( 1 ) hero . moveLeft ( 1 ) hero . jump…" at bounding box center [396, 149] width 161 height 165
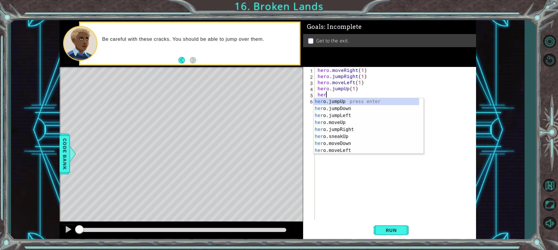
scroll to position [0, 0]
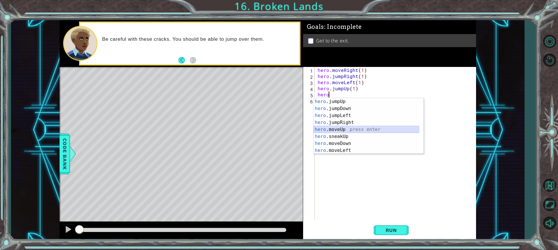
click at [341, 130] on div "hero .jumpUp press enter hero .jumpDown press enter hero .jumpLeft press enter …" at bounding box center [365, 133] width 105 height 70
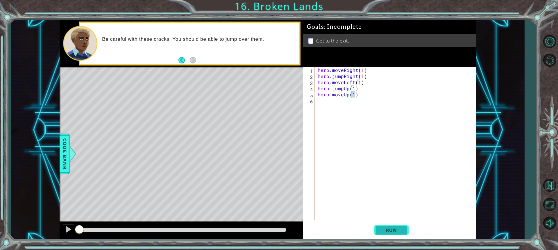
click at [382, 227] on span "Run" at bounding box center [391, 230] width 23 height 6
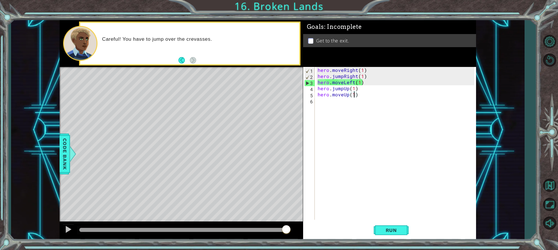
click at [354, 81] on div "hero . moveRight ( 1 ) hero . jumpRight ( 1 ) hero . moveLeft ( 1 ) hero . jump…" at bounding box center [396, 149] width 161 height 165
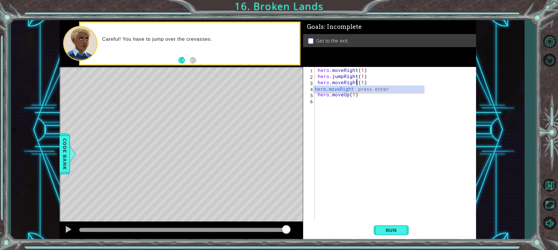
scroll to position [0, 2]
type textarea "hero.moveRight(1)"
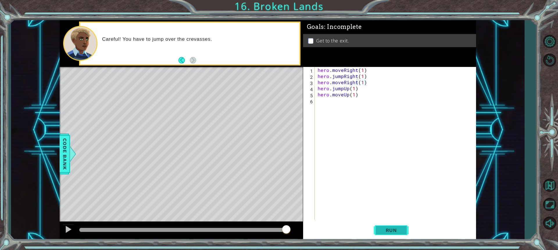
click at [388, 229] on span "Run" at bounding box center [391, 230] width 23 height 6
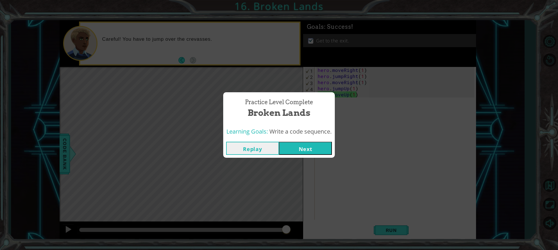
click at [315, 154] on button "Next" at bounding box center [305, 147] width 53 height 13
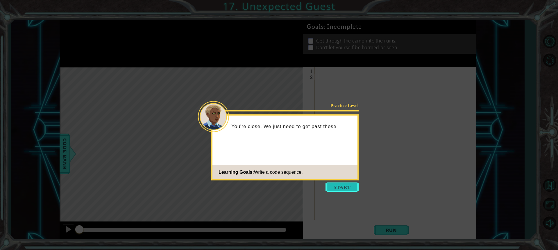
click at [342, 186] on button "Start" at bounding box center [341, 186] width 33 height 9
